Goal: Communication & Community: Answer question/provide support

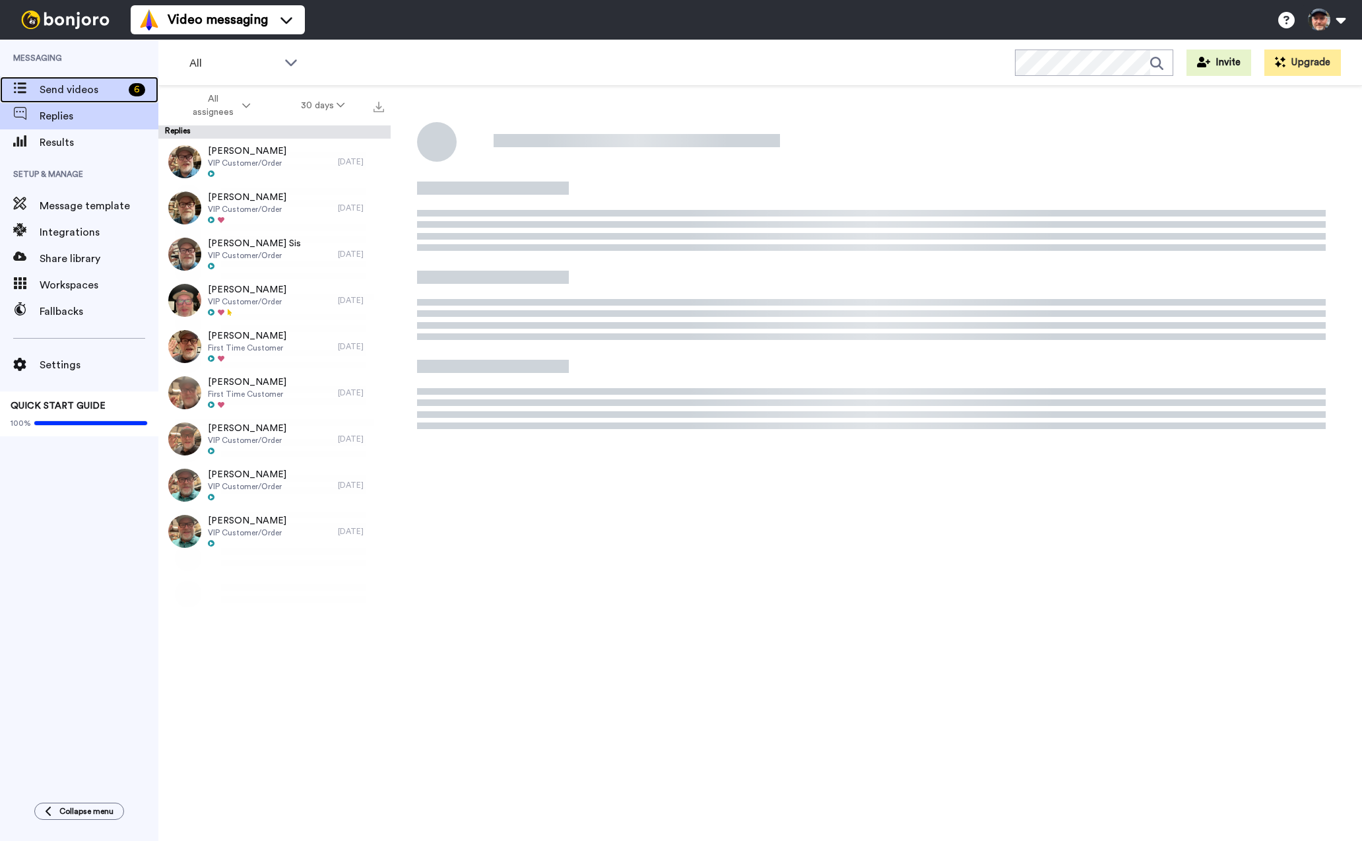
click at [68, 93] on span "Send videos" at bounding box center [82, 90] width 84 height 16
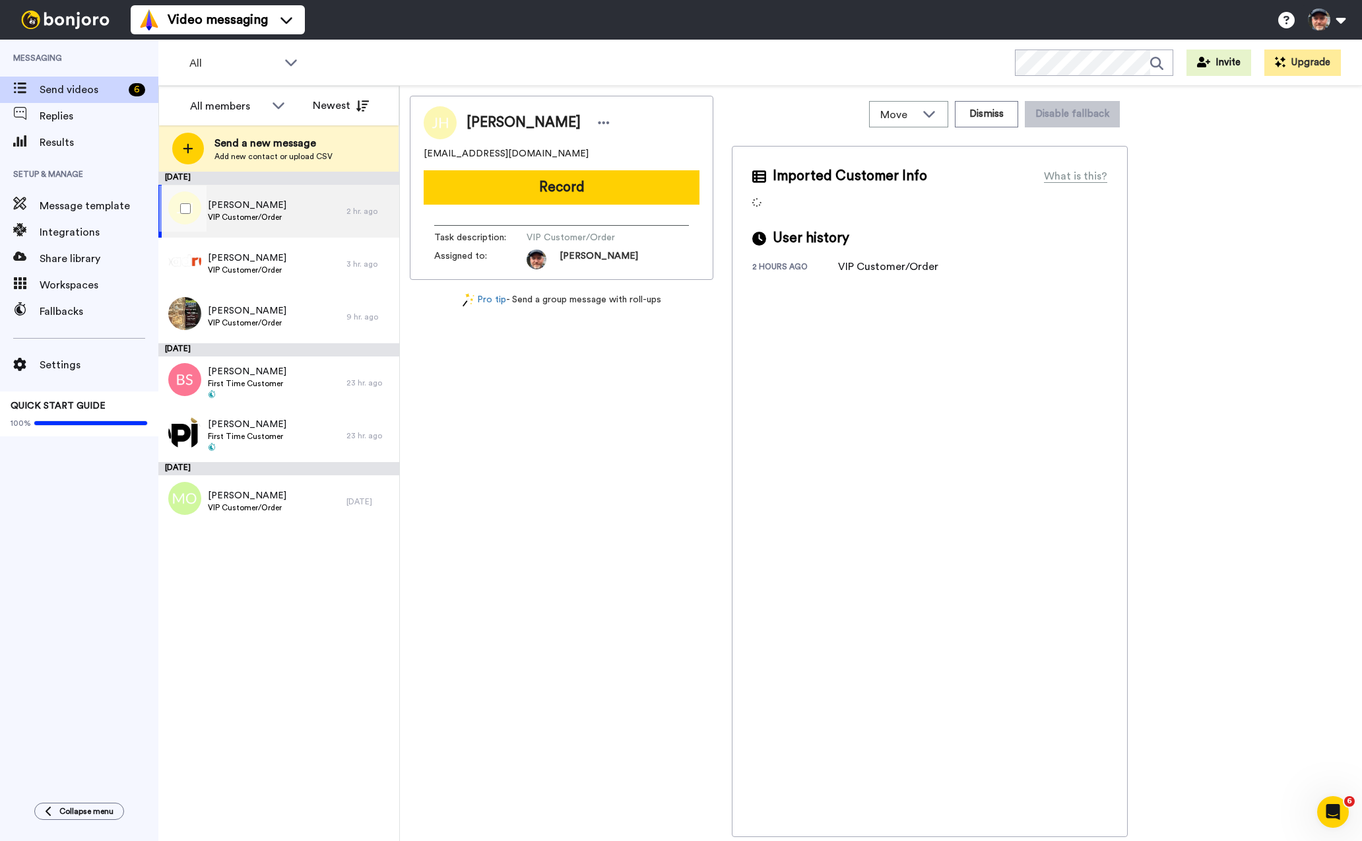
click at [317, 215] on div "Joseph Horvath VIP Customer/Order" at bounding box center [252, 211] width 188 height 53
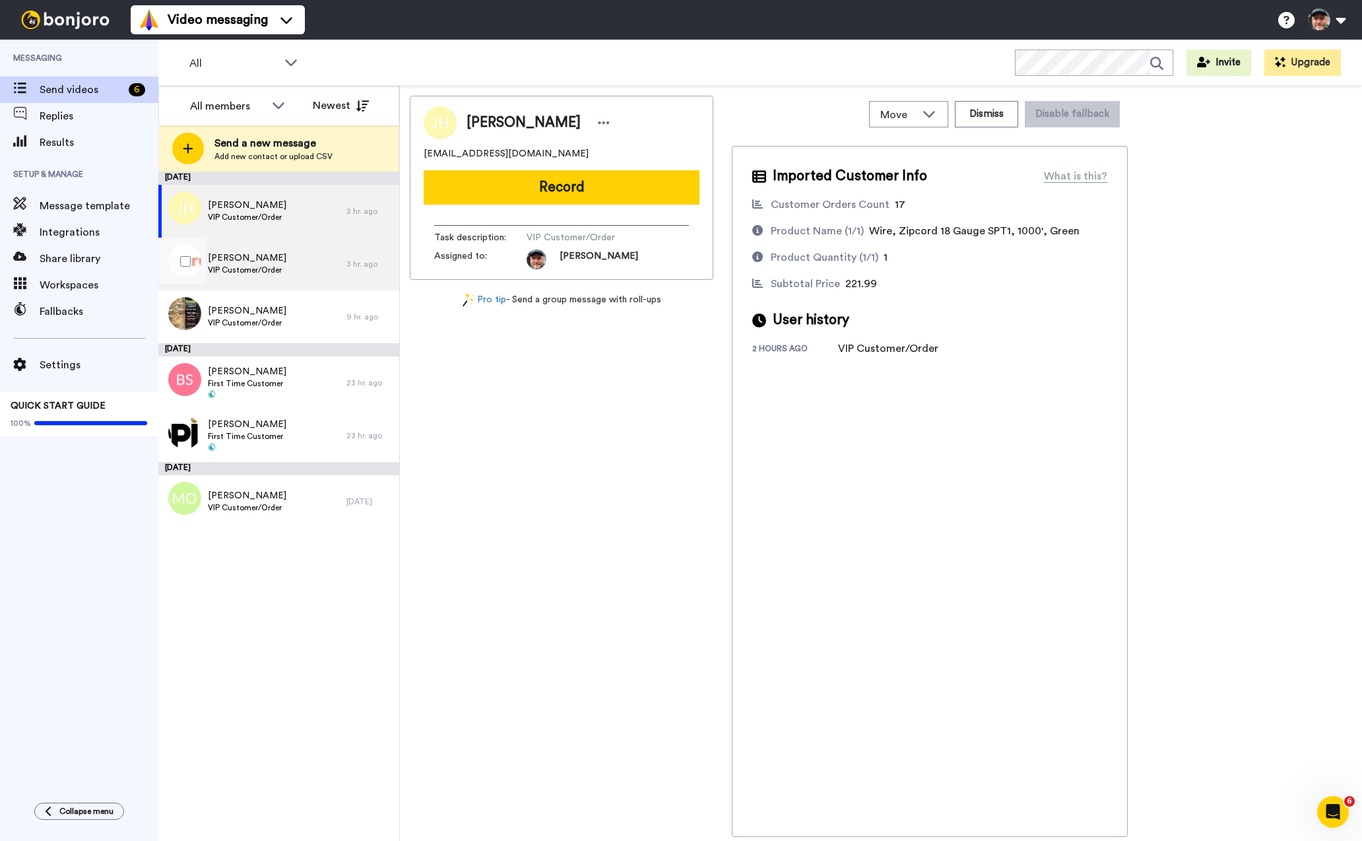
click at [260, 267] on span "VIP Customer/Order" at bounding box center [247, 270] width 79 height 11
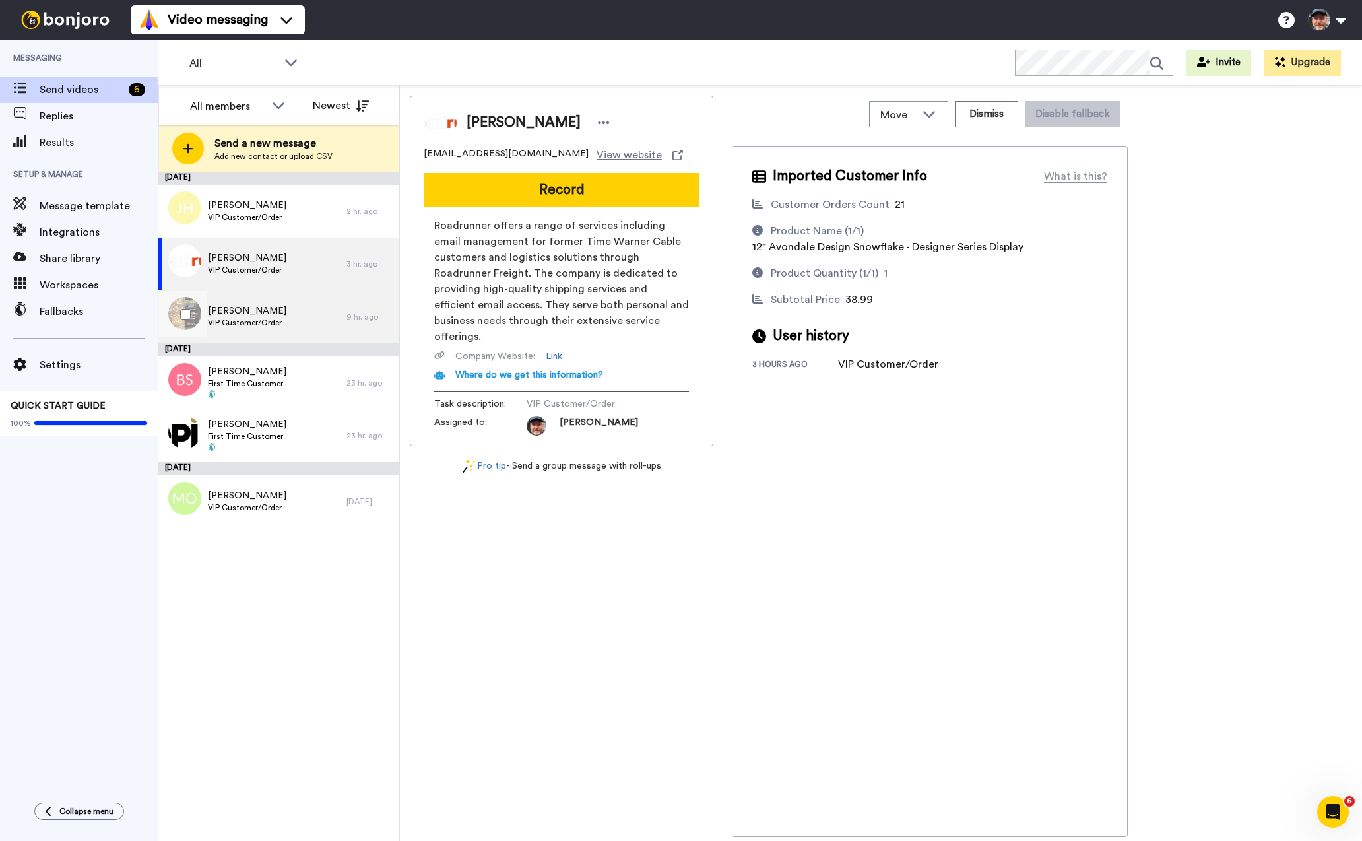
click at [265, 323] on span "VIP Customer/Order" at bounding box center [247, 322] width 79 height 11
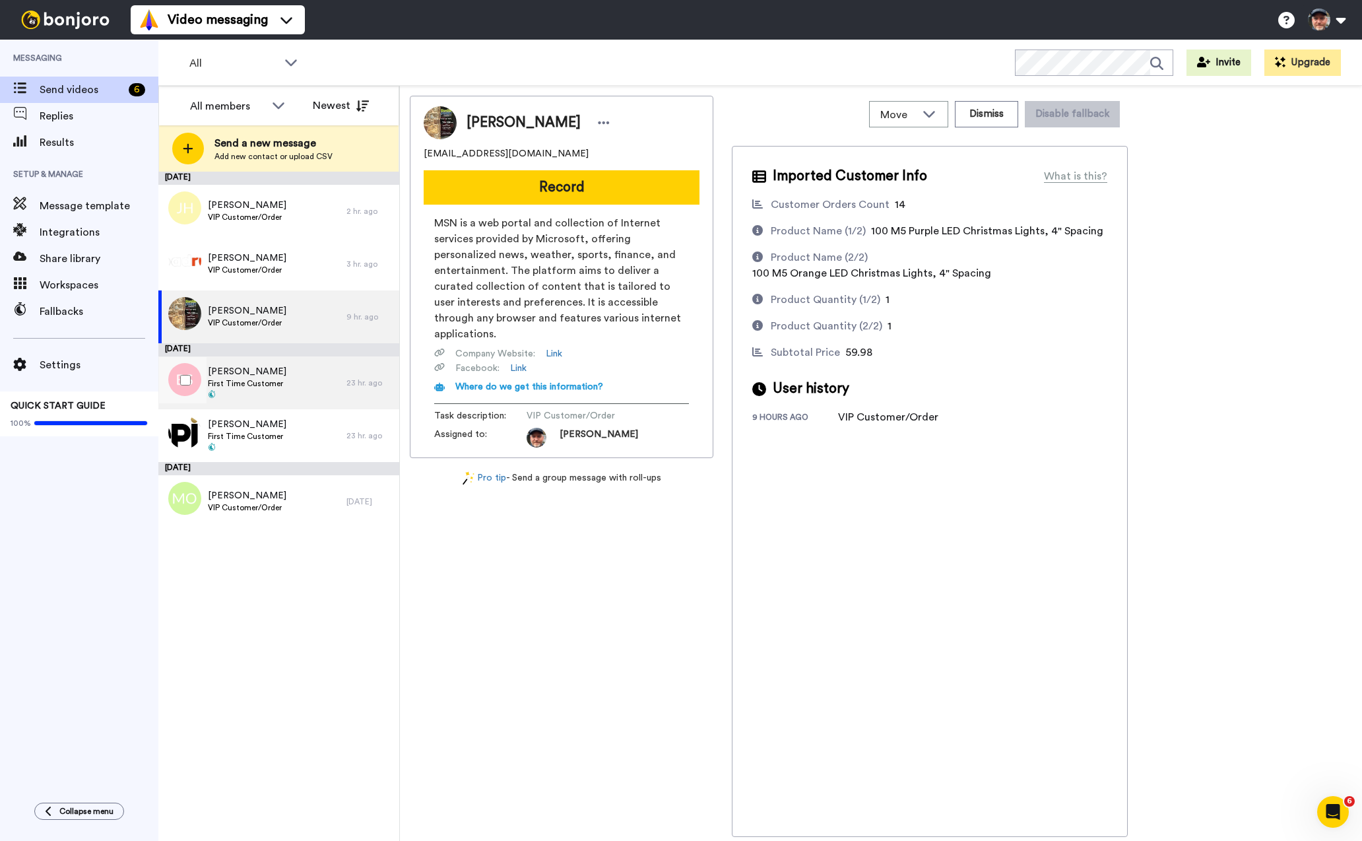
drag, startPoint x: 274, startPoint y: 375, endPoint x: 288, endPoint y: 381, distance: 15.7
click at [274, 375] on span "[PERSON_NAME]" at bounding box center [247, 371] width 79 height 13
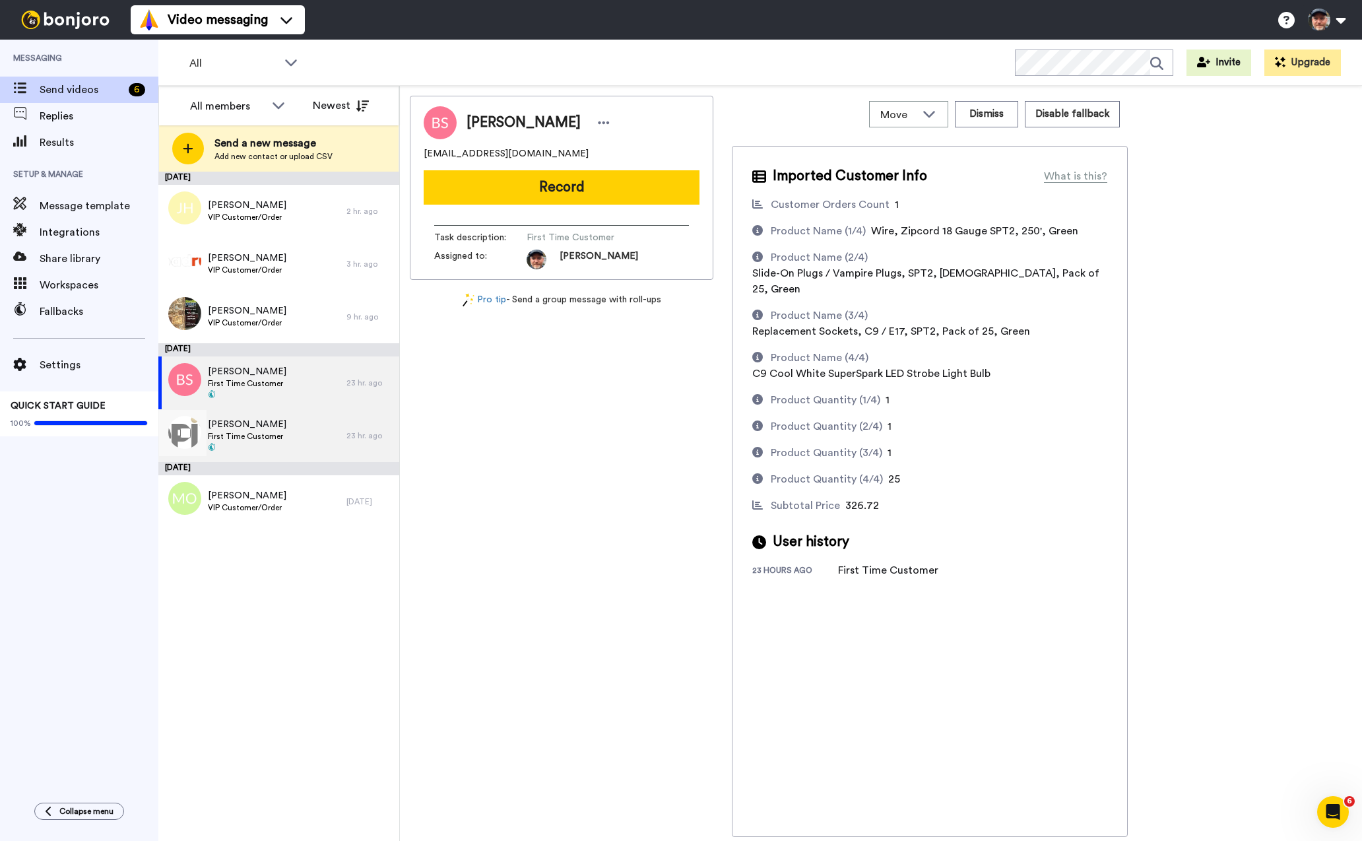
click at [281, 434] on div "Peter Hoffman First Time Customer" at bounding box center [252, 435] width 188 height 53
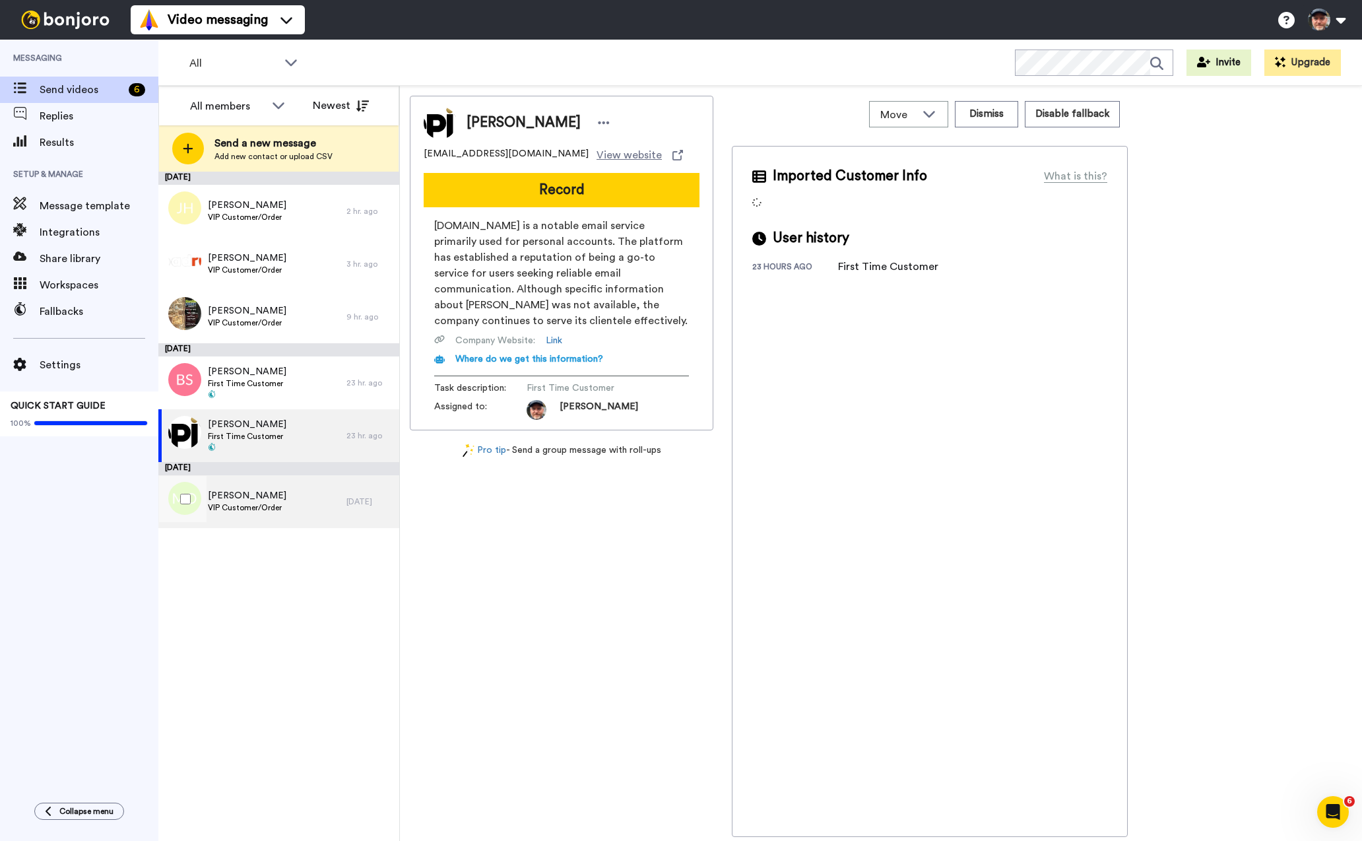
click at [280, 504] on span "VIP Customer/Order" at bounding box center [247, 507] width 79 height 11
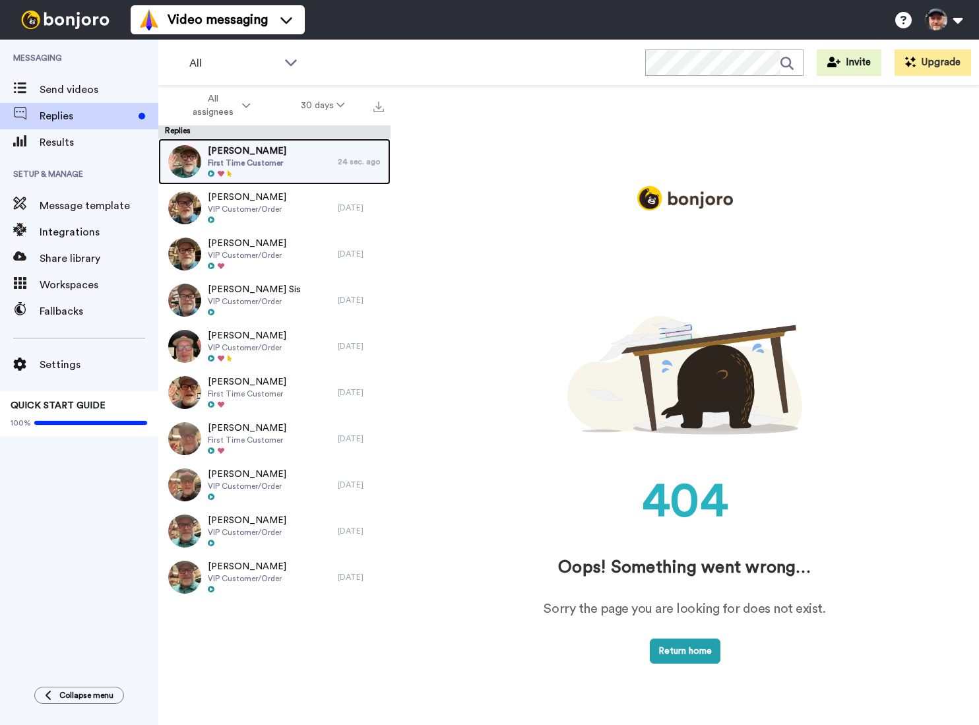
click at [276, 172] on div at bounding box center [247, 174] width 79 height 9
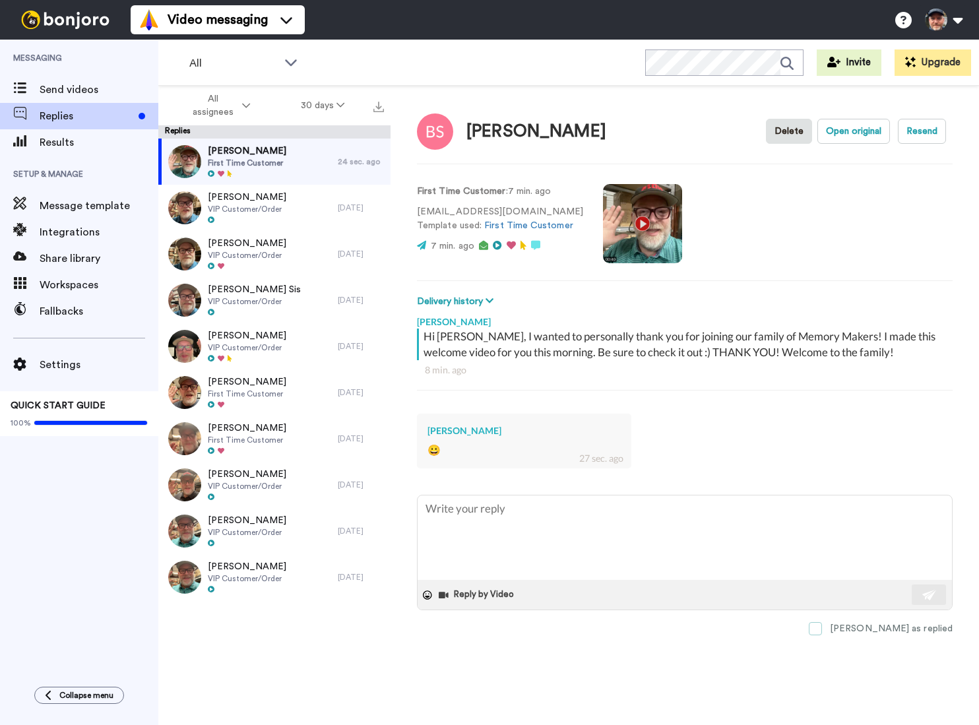
click at [822, 631] on span at bounding box center [815, 628] width 13 height 13
type textarea "x"
